Goal: Check status: Check status

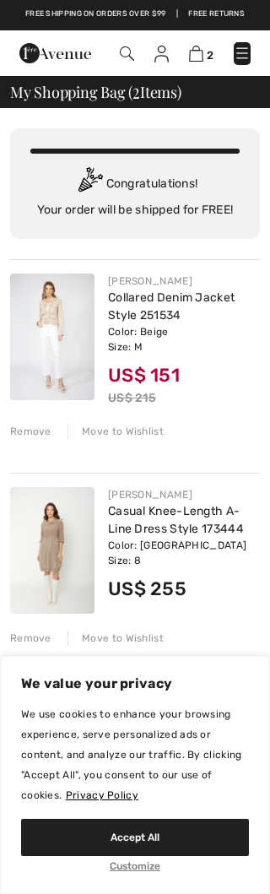
click at [241, 53] on img at bounding box center [242, 53] width 17 height 17
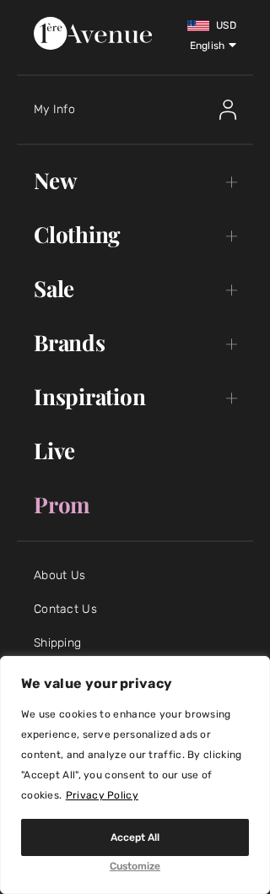
click at [221, 111] on img at bounding box center [227, 110] width 17 height 20
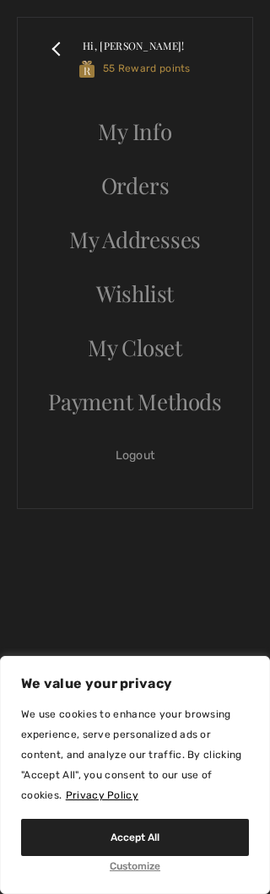
click at [136, 192] on link "Orders" at bounding box center [135, 185] width 201 height 37
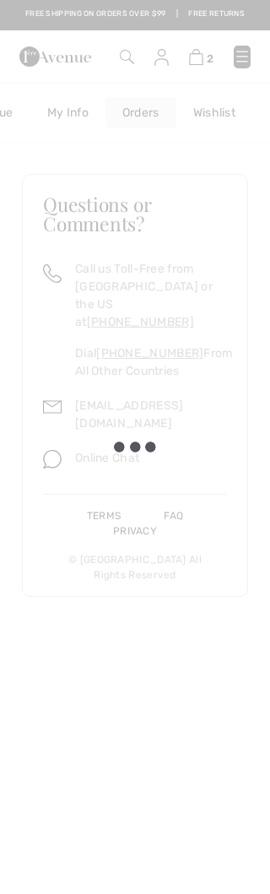
scroll to position [0, 73]
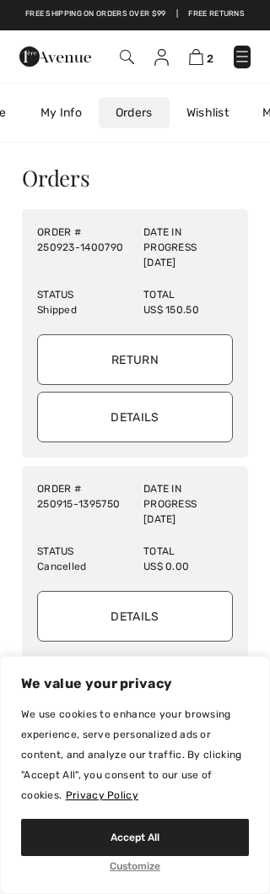
click at [150, 361] on input "Return" at bounding box center [135, 359] width 196 height 51
click at [174, 168] on div "Orders" at bounding box center [135, 178] width 226 height 22
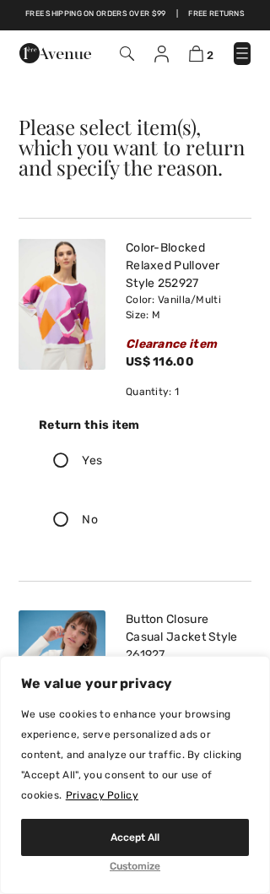
click at [167, 51] on img at bounding box center [161, 54] width 14 height 17
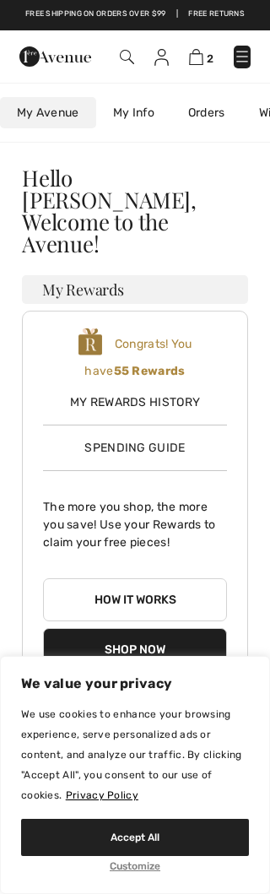
click at [128, 441] on span "Spending Guide" at bounding box center [134, 448] width 100 height 14
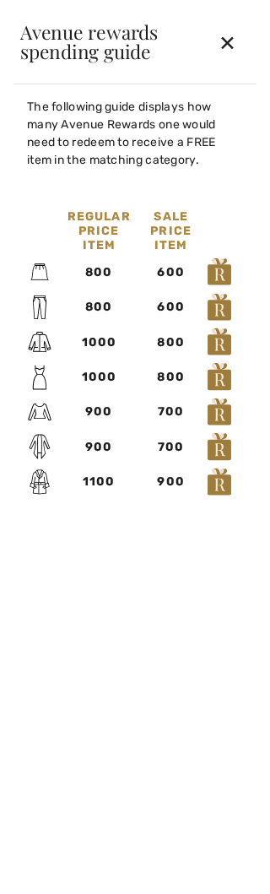
click at [233, 38] on div "✕" at bounding box center [227, 41] width 45 height 35
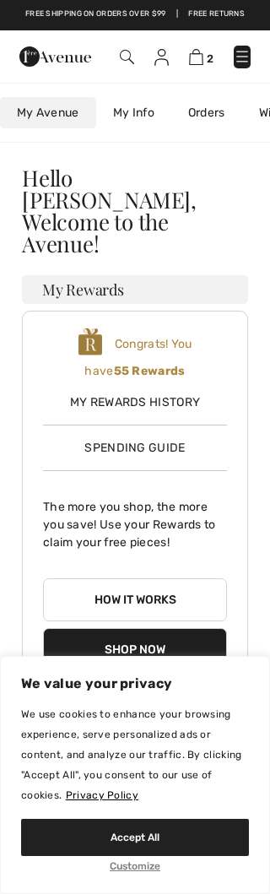
click at [191, 393] on span "My Rewards History" at bounding box center [135, 402] width 184 height 18
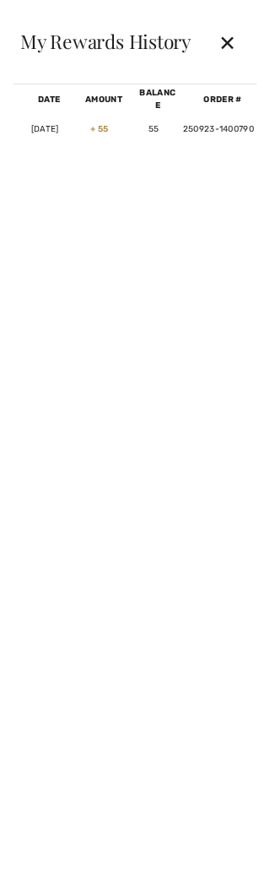
click at [230, 34] on div "✕" at bounding box center [227, 41] width 45 height 35
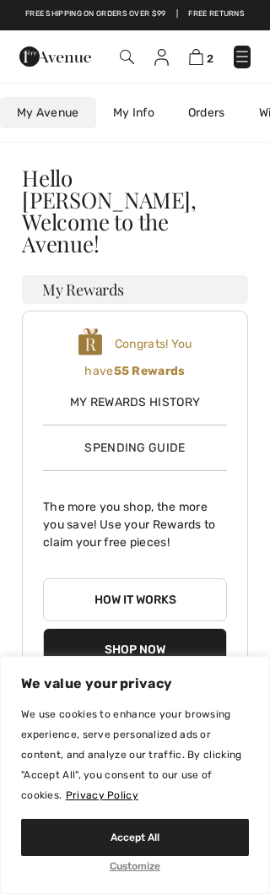
click at [132, 112] on link "My Info" at bounding box center [133, 112] width 75 height 31
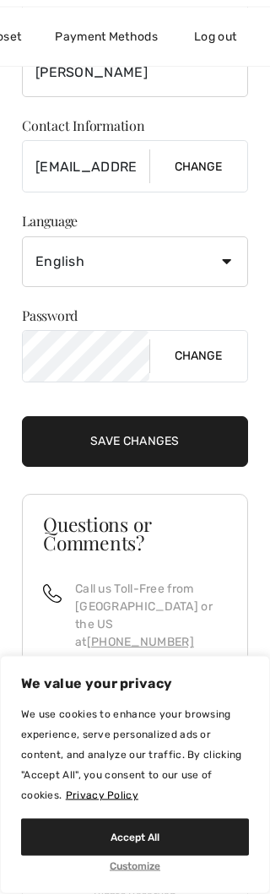
scroll to position [0, 488]
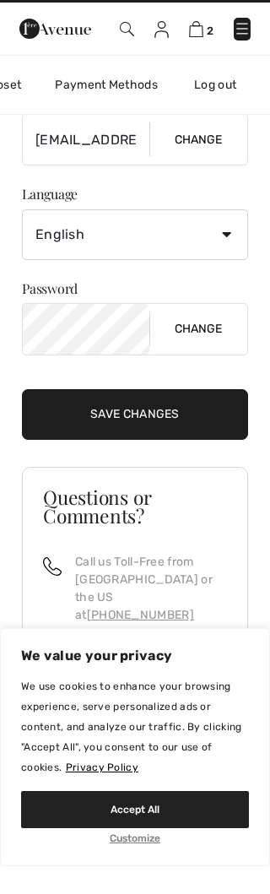
click at [159, 49] on img at bounding box center [161, 57] width 14 height 17
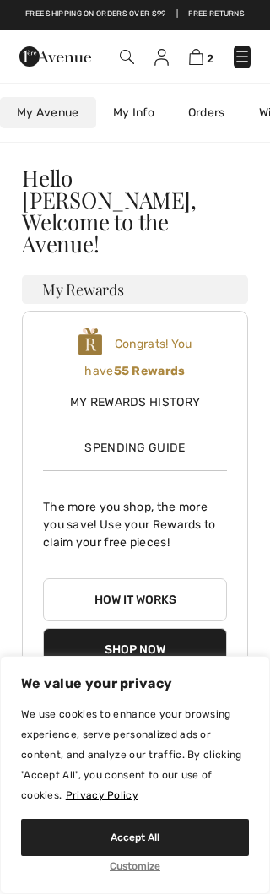
click at [209, 111] on link "Orders" at bounding box center [206, 112] width 71 height 31
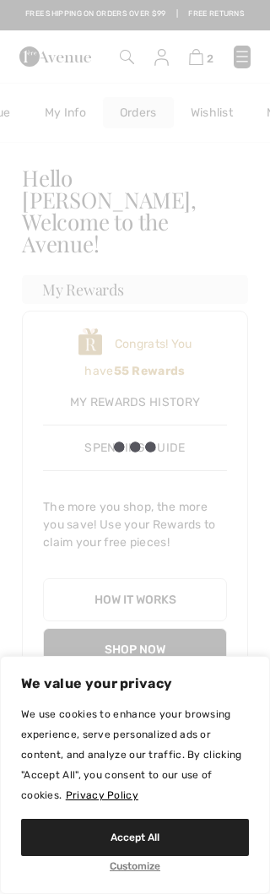
scroll to position [0, 73]
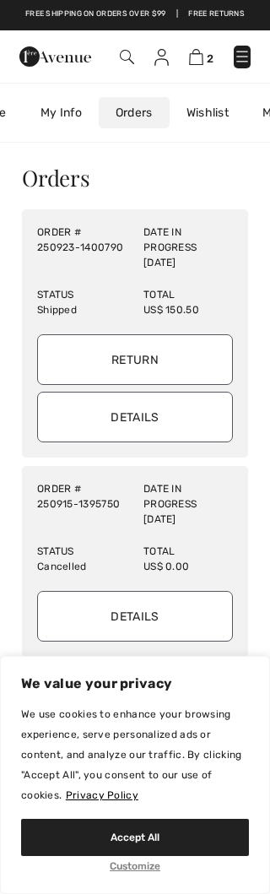
click at [232, 582] on div "Details" at bounding box center [135, 616] width 213 height 68
